Goal: Task Accomplishment & Management: Manage account settings

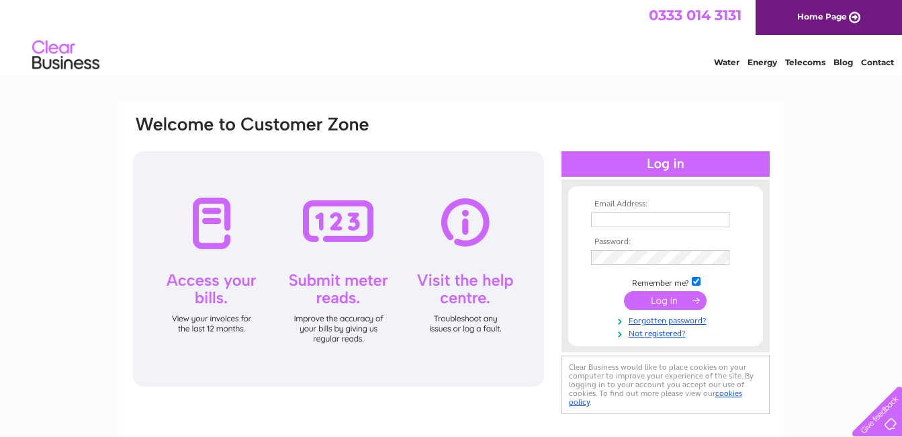
click at [590, 219] on td at bounding box center [666, 219] width 156 height 21
click at [602, 218] on input "text" at bounding box center [661, 220] width 140 height 16
type input "totheobriens@aol.com"
click at [666, 301] on input "submit" at bounding box center [665, 300] width 83 height 19
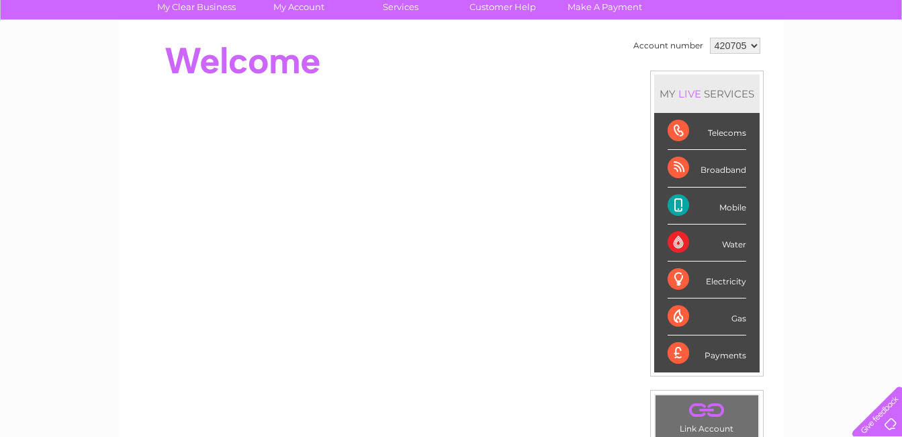
scroll to position [102, 0]
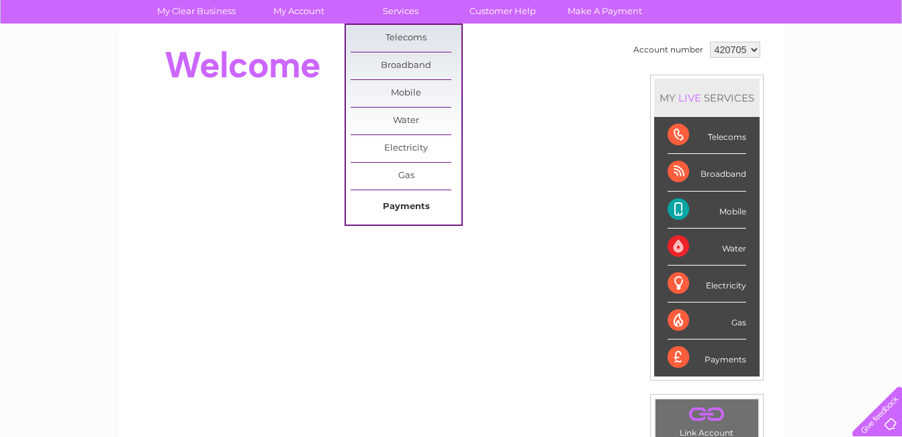
click at [396, 202] on link "Payments" at bounding box center [406, 206] width 111 height 27
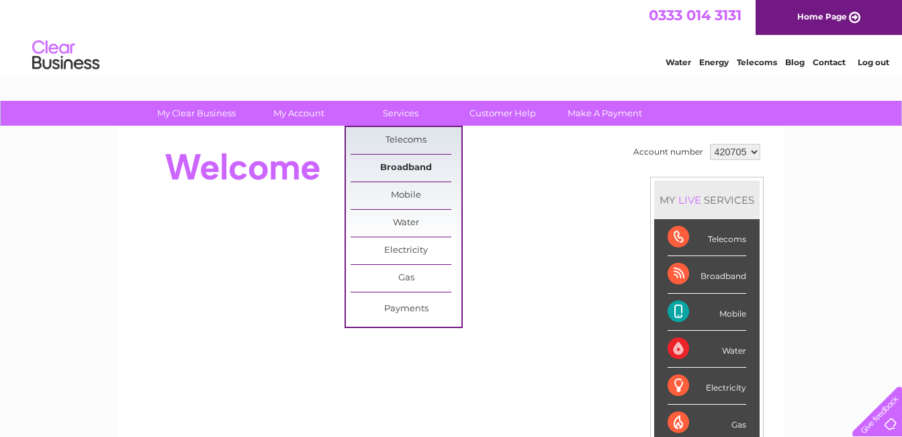
click at [402, 167] on link "Broadband" at bounding box center [406, 168] width 111 height 27
click at [404, 167] on link "Broadband" at bounding box center [406, 168] width 111 height 27
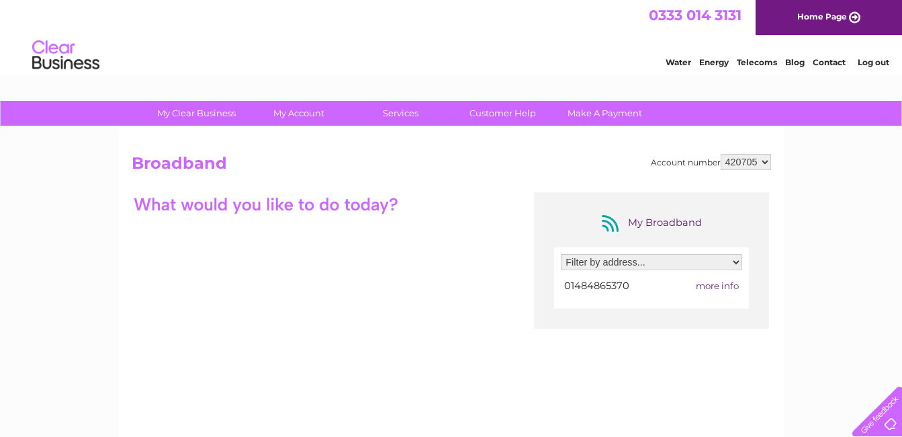
click at [738, 263] on select "Filter by address... 20A Lidgett Lane, Skelmanthorpe, Huddersfield, West Yorksh…" at bounding box center [651, 262] width 181 height 16
select select "1703256"
click at [561, 254] on select "Filter by address... 20A Lidgett Lane, Skelmanthorpe, Huddersfield, West Yorksh…" at bounding box center [651, 262] width 181 height 16
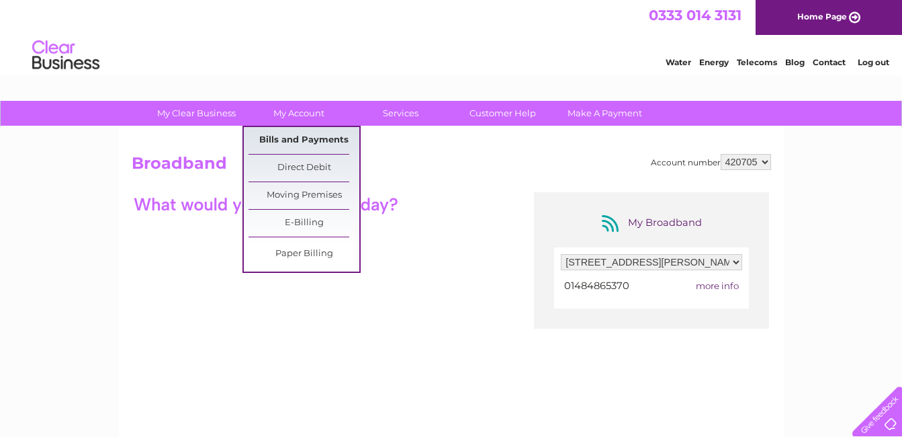
click at [279, 135] on link "Bills and Payments" at bounding box center [304, 140] width 111 height 27
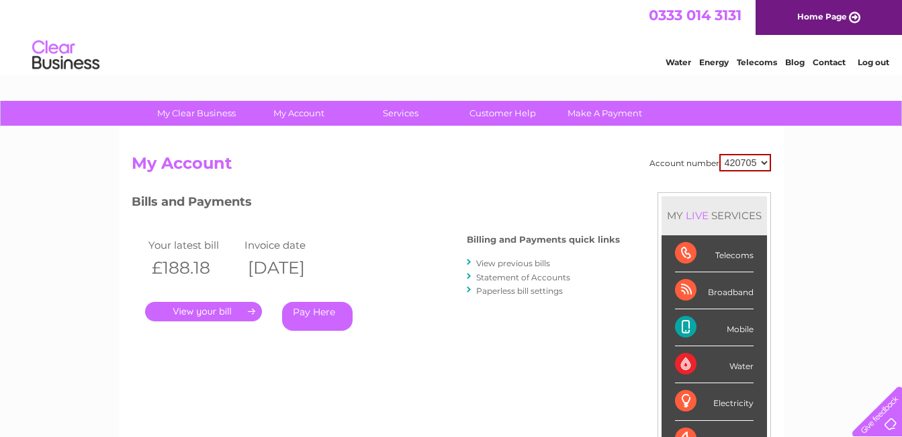
click at [687, 251] on div "Telecoms" at bounding box center [714, 253] width 79 height 37
click at [689, 288] on div "Broadband" at bounding box center [714, 290] width 79 height 37
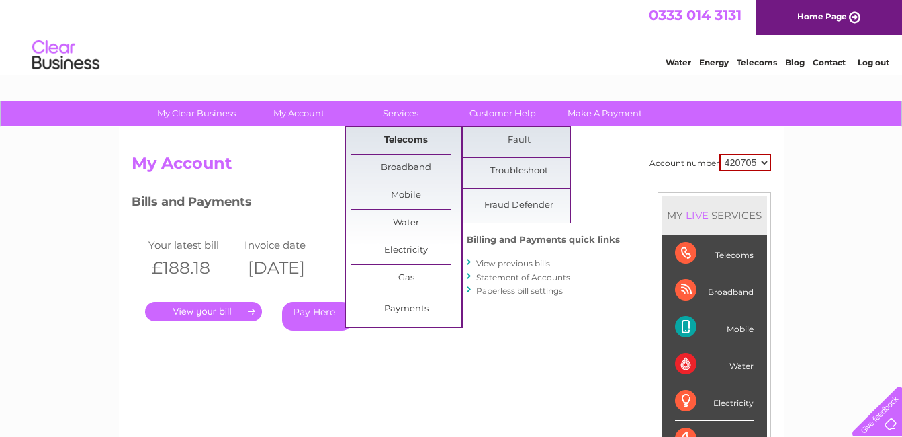
click at [412, 138] on link "Telecoms" at bounding box center [406, 140] width 111 height 27
click at [413, 138] on link "Telecoms" at bounding box center [406, 140] width 111 height 27
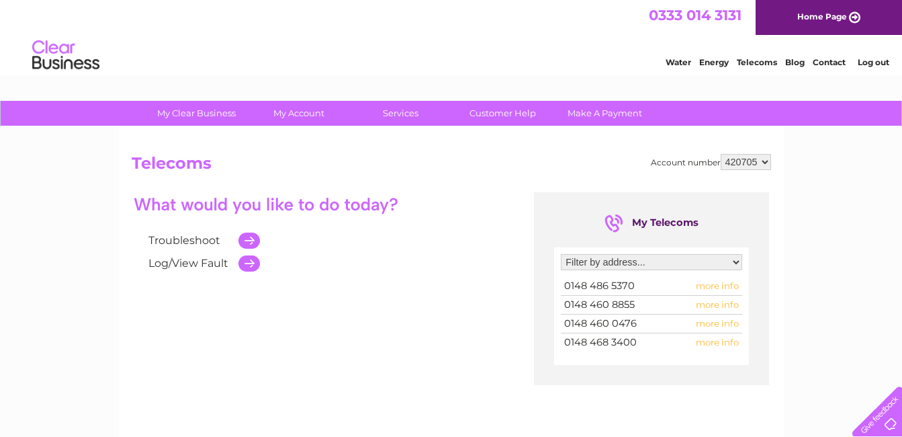
click at [706, 324] on span "more info" at bounding box center [717, 323] width 43 height 11
click at [714, 324] on span "more info" at bounding box center [717, 323] width 43 height 11
click at [738, 264] on select "Filter by address... 81 North Road, Kirkburton, Huddersfield, HD8 0RL 91 North …" at bounding box center [651, 262] width 181 height 16
click at [834, 232] on div "My Clear Business Login Details My Details My Preferences Link Account My Accou…" at bounding box center [451, 417] width 902 height 632
click at [713, 325] on span "more info" at bounding box center [717, 323] width 43 height 11
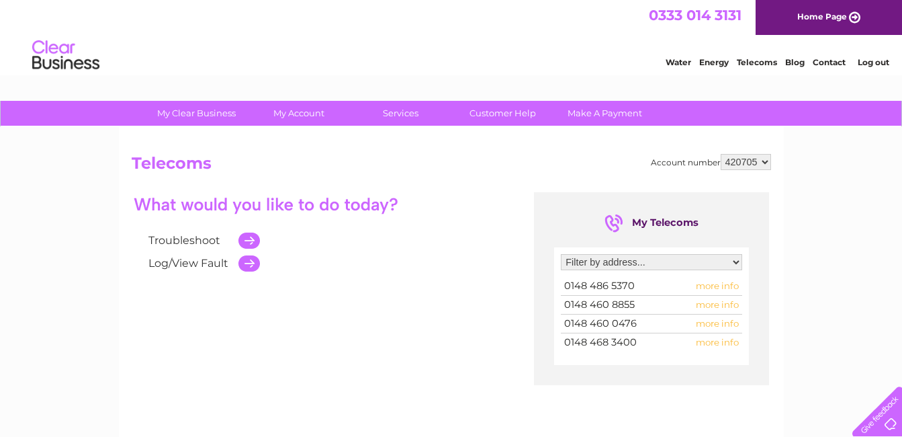
click at [705, 323] on span "more info" at bounding box center [717, 323] width 43 height 11
drag, startPoint x: 705, startPoint y: 323, endPoint x: 842, endPoint y: 314, distance: 136.7
click at [842, 314] on div "My Clear Business Login Details My Details My Preferences Link Account My Accou…" at bounding box center [451, 417] width 902 height 632
click at [734, 261] on select "Filter by address... 81 North Road, Kirkburton, Huddersfield, HD8 0RL 91 North …" at bounding box center [651, 262] width 181 height 16
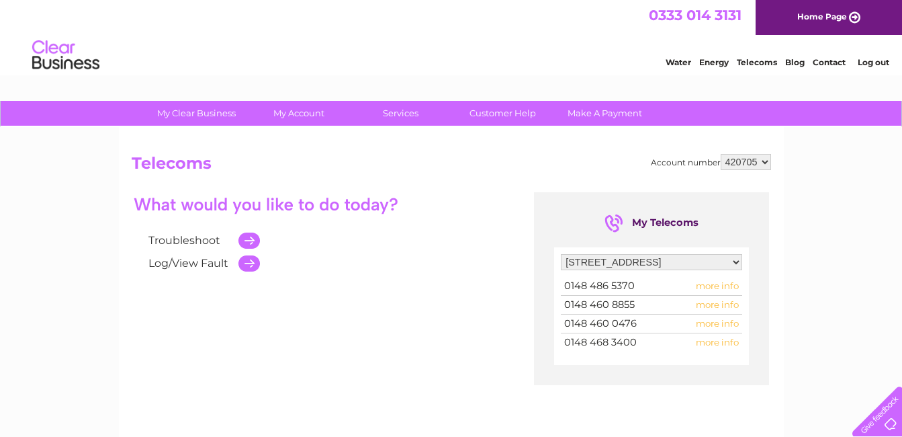
click at [561, 254] on select "Filter by address... 81 North Road, Kirkburton, Huddersfield, HD8 0RL 91 North …" at bounding box center [651, 262] width 181 height 16
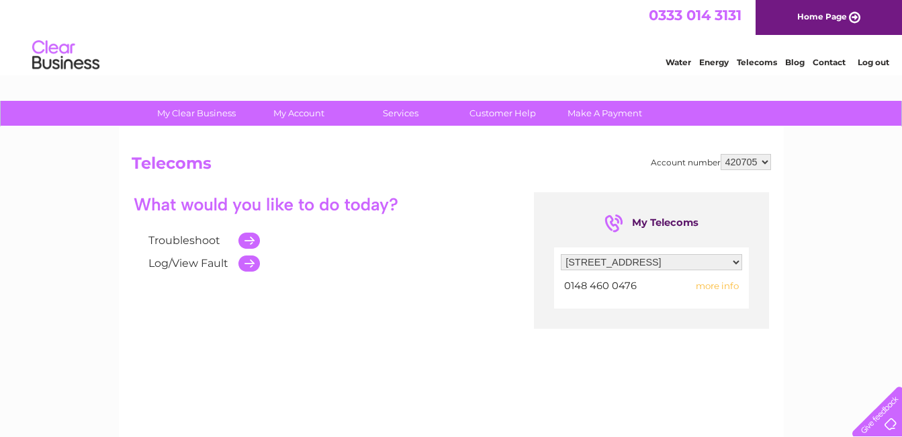
click at [715, 287] on span "more info" at bounding box center [717, 285] width 43 height 11
click at [709, 285] on span "more info" at bounding box center [717, 285] width 43 height 11
drag, startPoint x: 709, startPoint y: 285, endPoint x: 707, endPoint y: 341, distance: 56.5
click at [707, 341] on div "Troubleshoot Log/View Fault My Telecoms Filter by address... 81 North Road, Kir…" at bounding box center [452, 323] width 640 height 262
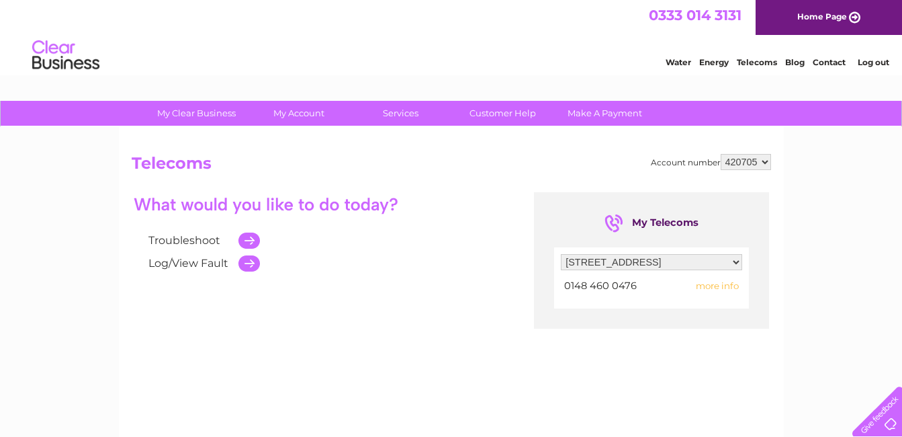
click at [738, 261] on select "Filter by address... 81 North Road, Kirkburton, Huddersfield, HD8 0RL 91 North …" at bounding box center [651, 262] width 181 height 16
click at [561, 254] on select "Filter by address... 81 North Road, Kirkburton, Huddersfield, HD8 0RL 91 North …" at bounding box center [651, 262] width 181 height 16
click at [737, 261] on select "Filter by address... 81 North Road, Kirkburton, Huddersfield, HD8 0RL 91 North …" at bounding box center [651, 262] width 181 height 16
click at [561, 254] on select "Filter by address... 81 North Road, Kirkburton, Huddersfield, HD8 0RL 91 North …" at bounding box center [651, 262] width 181 height 16
click at [738, 259] on select "Filter by address... 81 North Road, Kirkburton, Huddersfield, HD8 0RL 91 North …" at bounding box center [651, 262] width 181 height 16
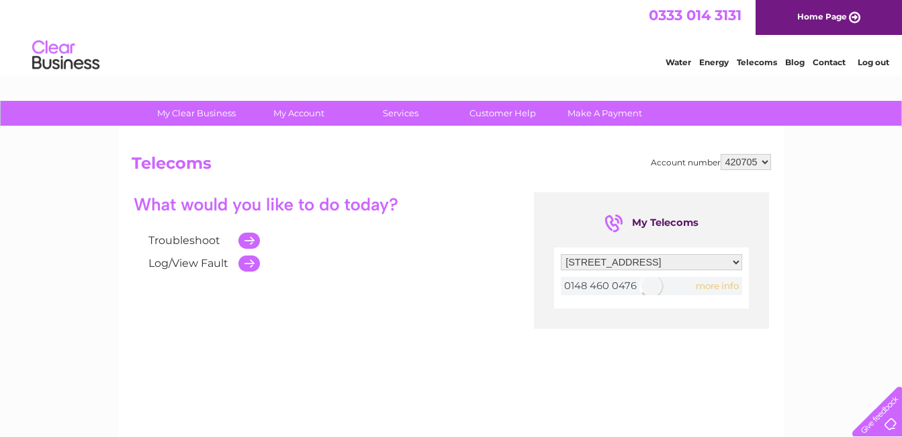
click at [561, 254] on select "Filter by address... 81 North Road, Kirkburton, Huddersfield, HD8 0RL 91 North …" at bounding box center [651, 262] width 181 height 16
click at [733, 260] on select "Filter by address... 81 North Road, Kirkburton, Huddersfield, HD8 0RL 91 North …" at bounding box center [651, 262] width 181 height 16
select select "1612713"
click at [561, 254] on select "Filter by address... 81 North Road, Kirkburton, Huddersfield, HD8 0RL 91 North …" at bounding box center [651, 262] width 181 height 16
click at [736, 261] on select "Filter by address... 81 North Road, Kirkburton, Huddersfield, HD8 0RL 91 North …" at bounding box center [651, 262] width 181 height 16
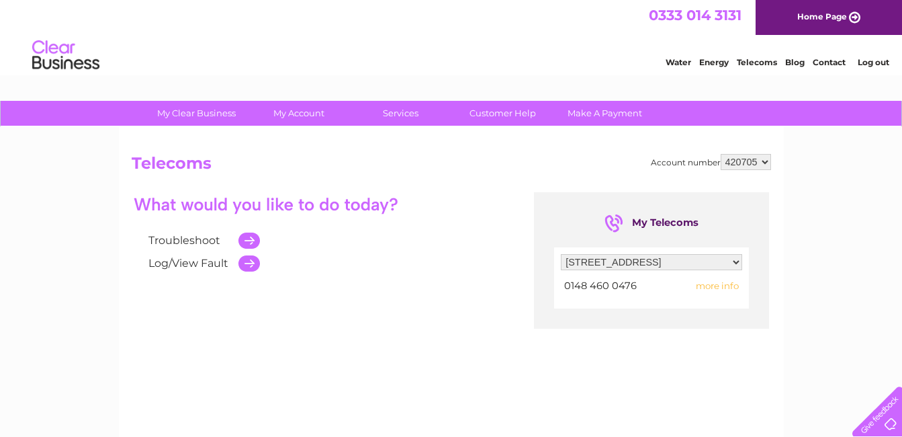
click at [561, 254] on select "Filter by address... 81 North Road, Kirkburton, Huddersfield, HD8 0RL 91 North …" at bounding box center [651, 262] width 181 height 16
click at [735, 260] on select "Filter by address... 81 North Road, Kirkburton, Huddersfield, HD8 0RL 91 North …" at bounding box center [651, 262] width 181 height 16
click at [561, 254] on select "Filter by address... 81 North Road, Kirkburton, Huddersfield, HD8 0RL 91 North …" at bounding box center [651, 262] width 181 height 16
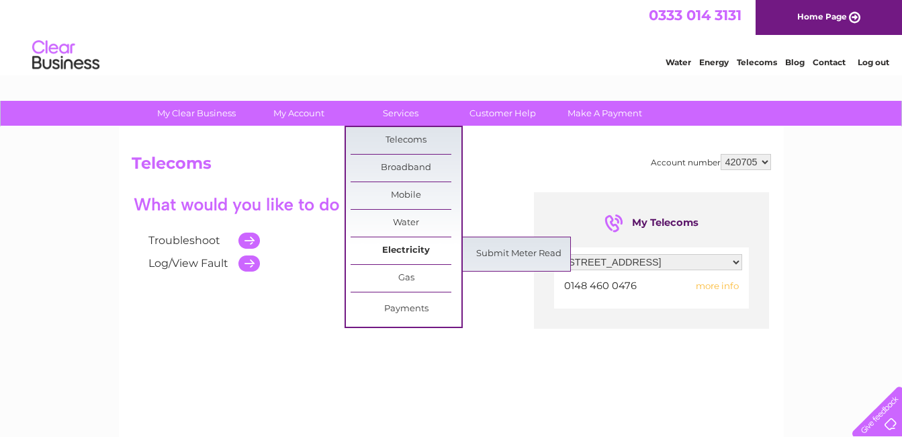
click at [409, 249] on link "Electricity" at bounding box center [406, 250] width 111 height 27
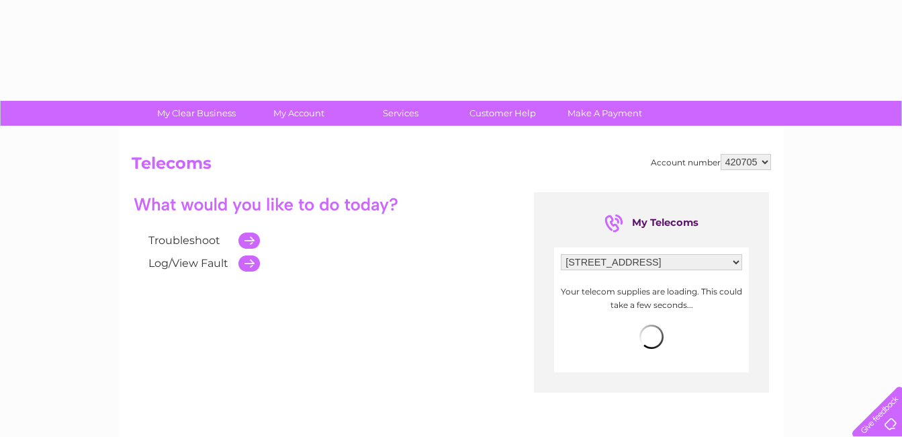
select select "1612713"
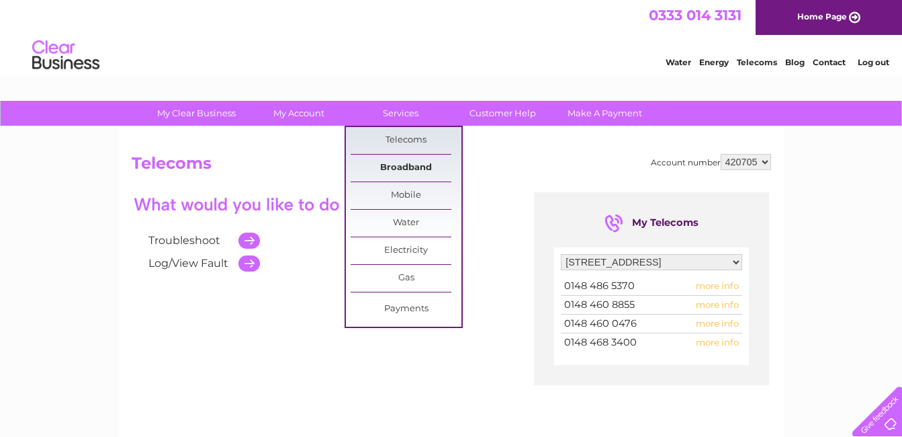
click at [410, 166] on link "Broadband" at bounding box center [406, 168] width 111 height 27
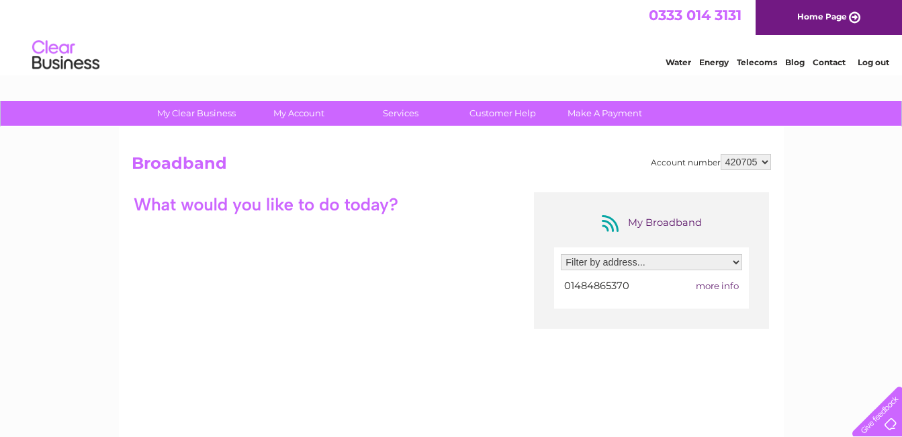
click at [736, 263] on select "Filter by address... 20A Lidgett Lane, Skelmanthorpe, Huddersfield, West Yorksh…" at bounding box center [651, 262] width 181 height 16
select select "1703256"
click at [561, 254] on select "Filter by address... 20A Lidgett Lane, Skelmanthorpe, Huddersfield, West Yorksh…" at bounding box center [651, 262] width 181 height 16
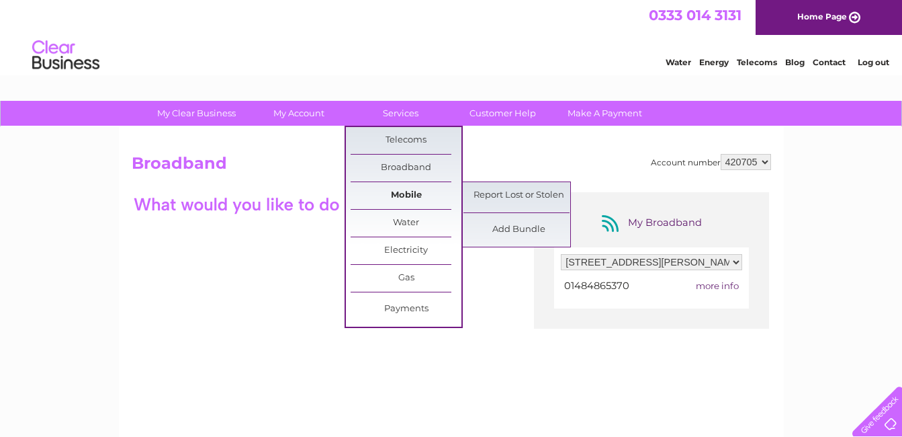
click at [404, 192] on link "Mobile" at bounding box center [406, 195] width 111 height 27
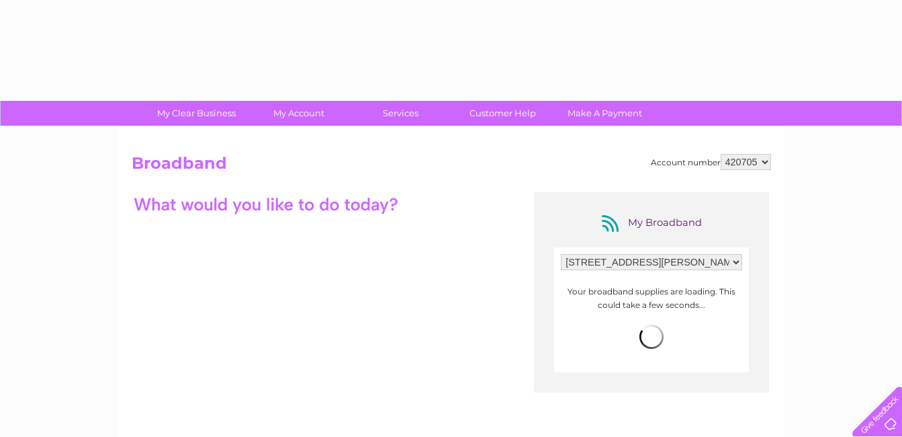
select select "1703256"
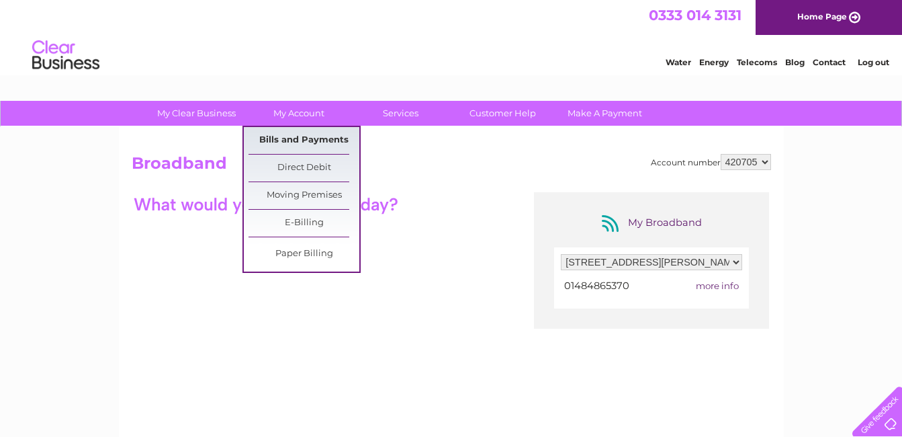
click at [290, 138] on link "Bills and Payments" at bounding box center [304, 140] width 111 height 27
click at [281, 137] on link "Bills and Payments" at bounding box center [304, 140] width 111 height 27
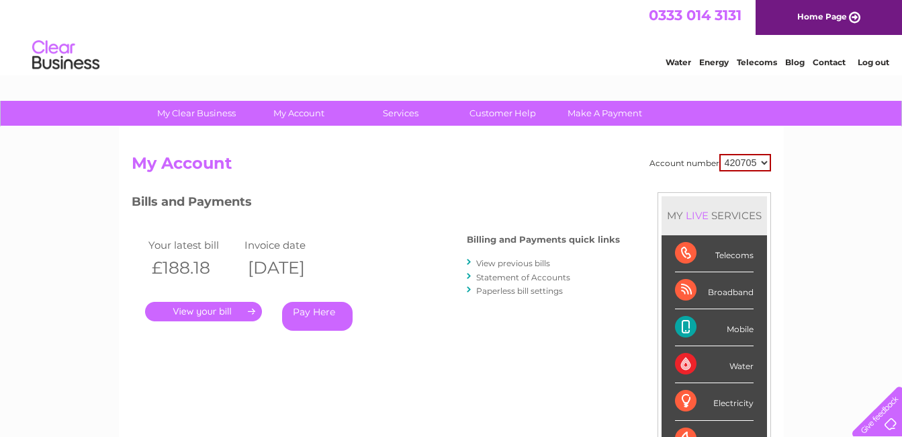
click at [212, 310] on link "." at bounding box center [203, 311] width 117 height 19
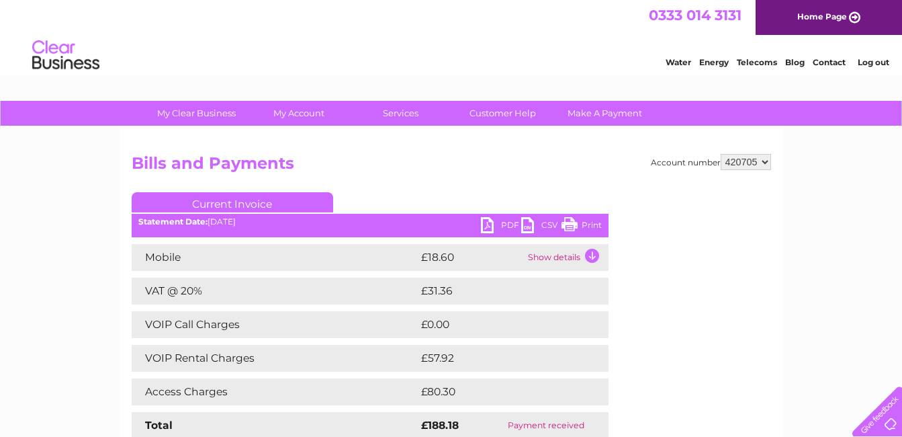
click at [593, 255] on td "Show details" at bounding box center [567, 257] width 84 height 27
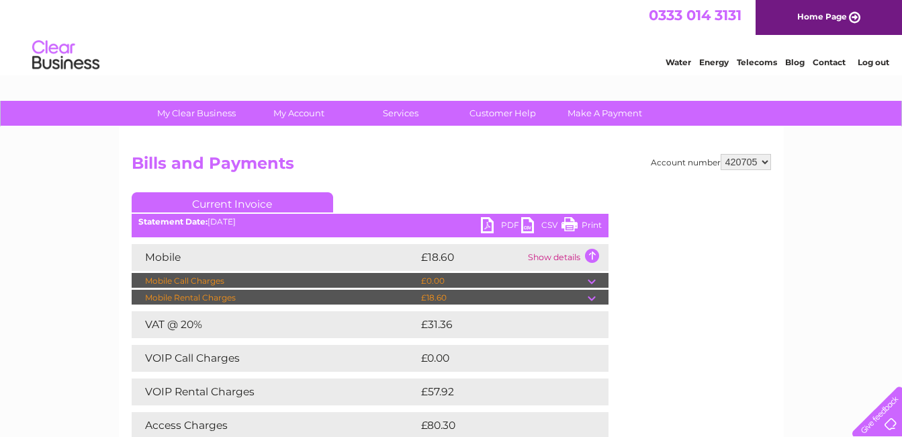
click at [592, 299] on td at bounding box center [598, 298] width 21 height 16
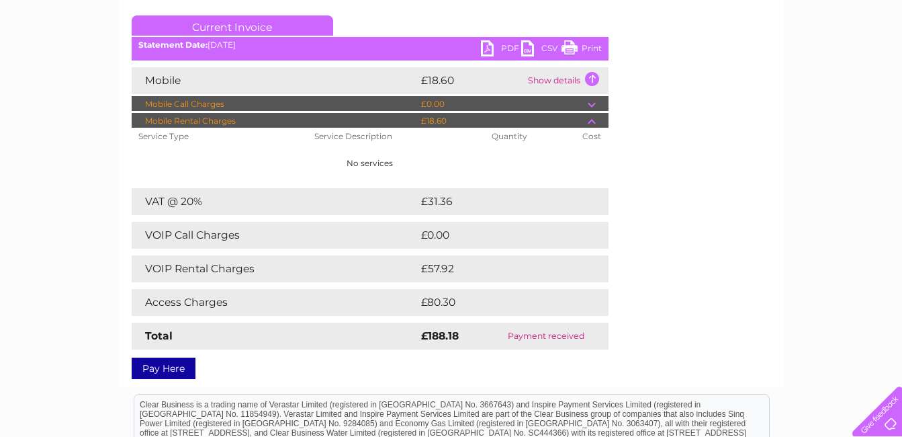
scroll to position [171, 0]
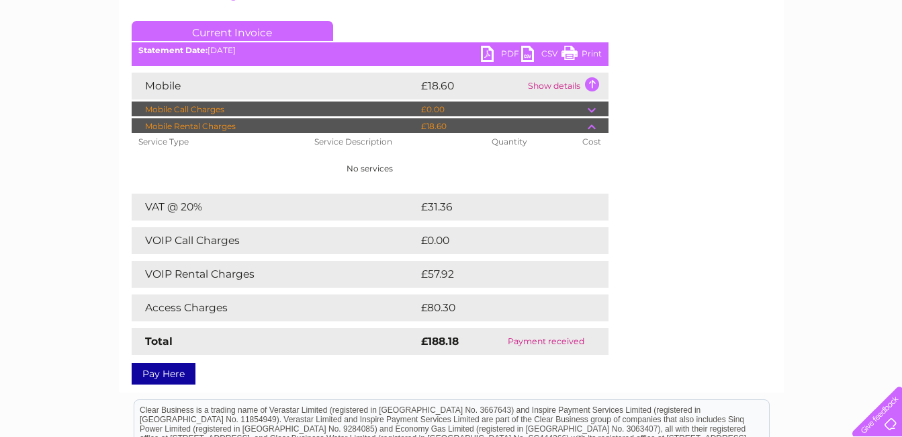
click at [486, 52] on link "PDF" at bounding box center [501, 55] width 40 height 19
